Goal: Check status: Check status

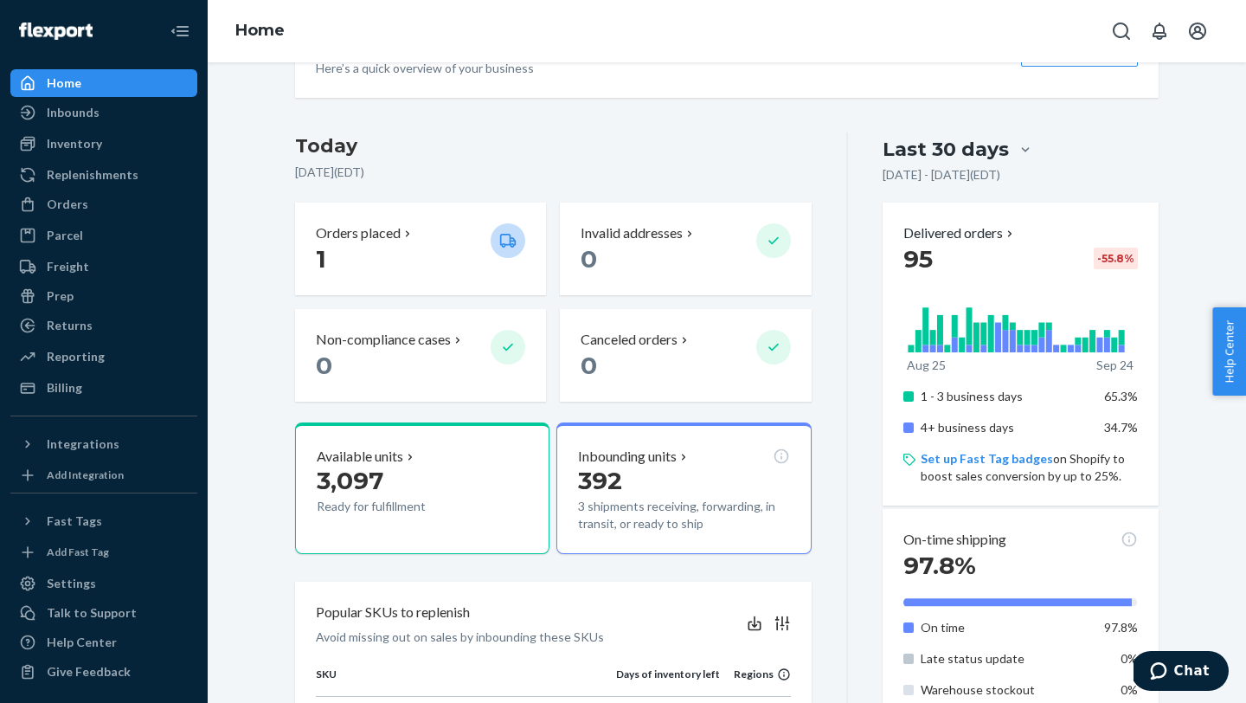
scroll to position [354, 0]
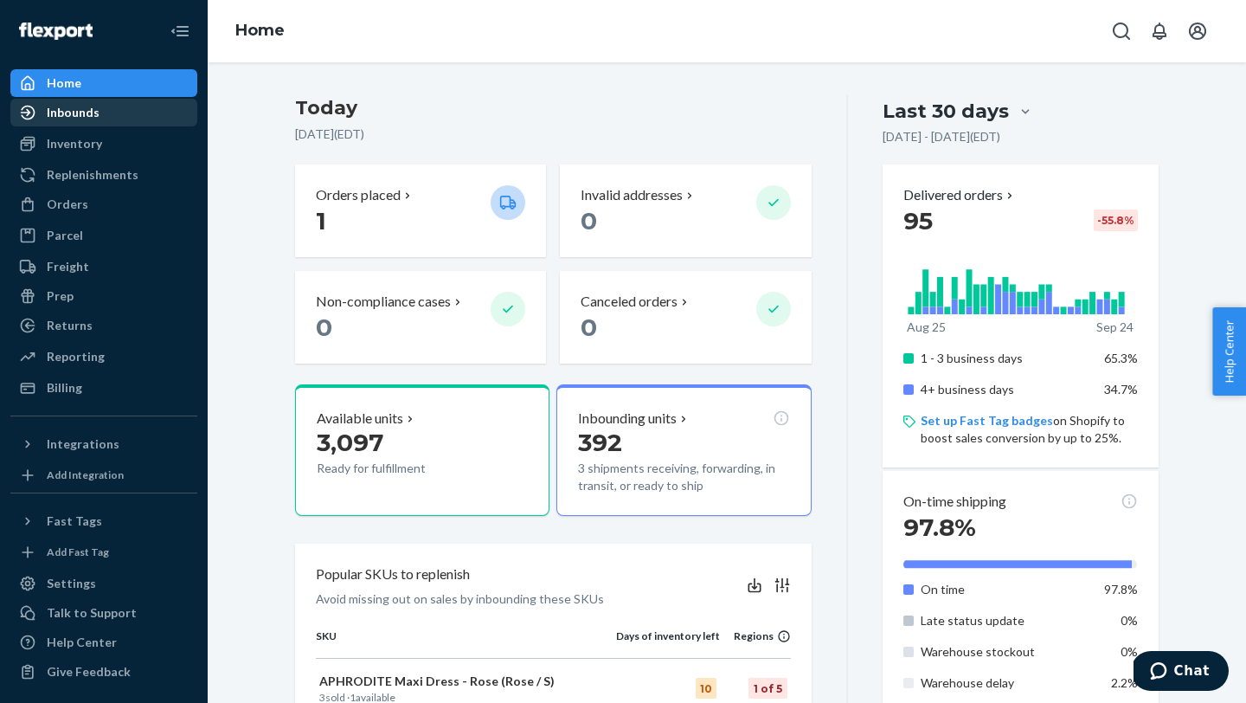
click at [112, 114] on div "Inbounds" at bounding box center [103, 112] width 183 height 24
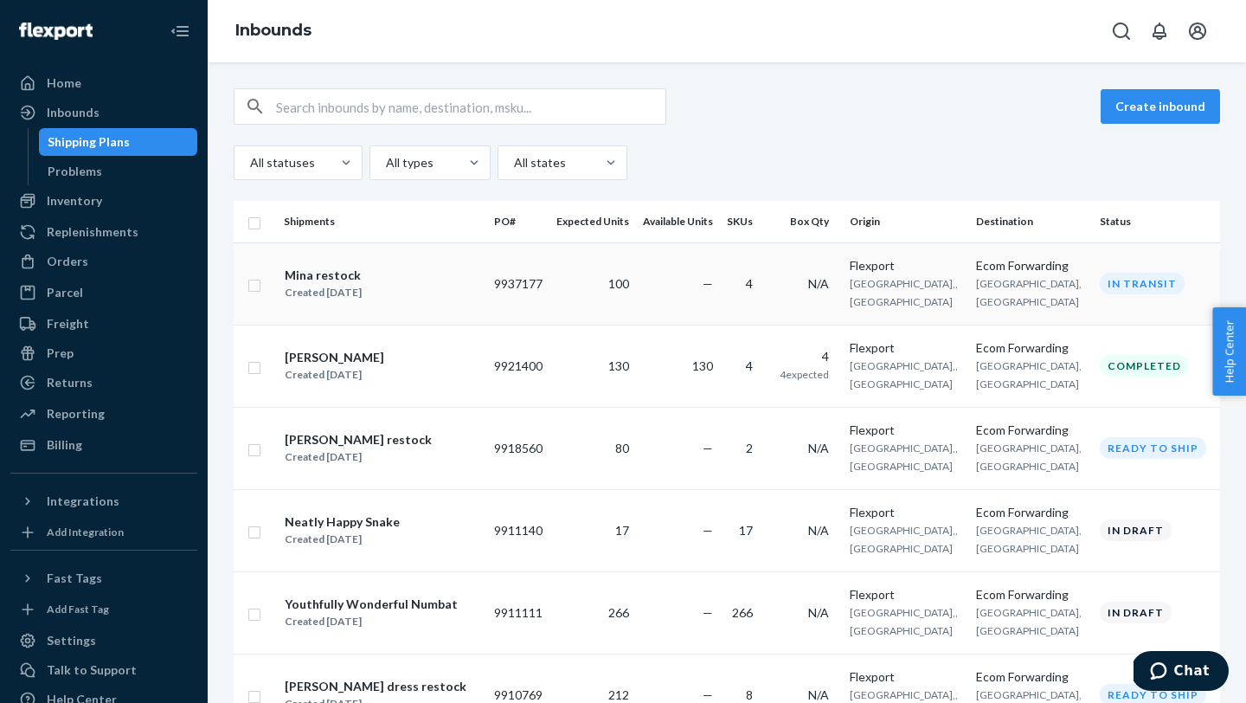
click at [448, 288] on div "[PERSON_NAME] restock Created [DATE]" at bounding box center [382, 284] width 196 height 36
